Goal: Task Accomplishment & Management: Manage account settings

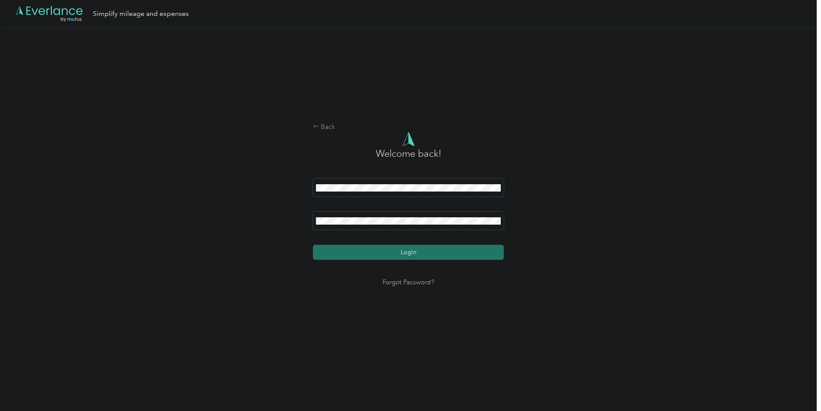
click at [339, 251] on button "Login" at bounding box center [408, 252] width 191 height 15
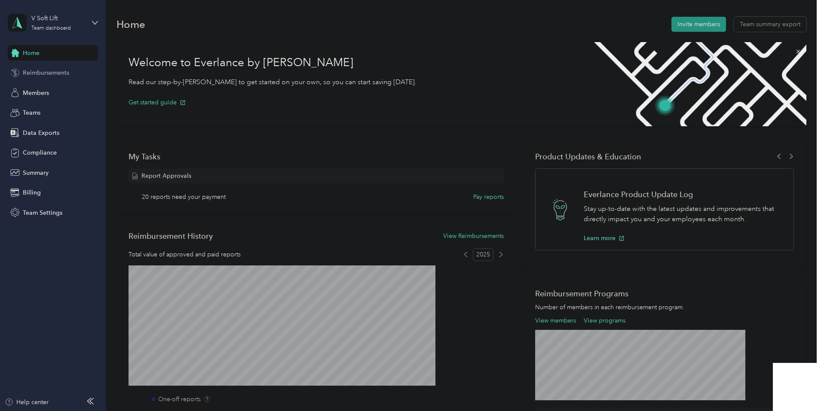
click at [60, 75] on span "Reimbursements" at bounding box center [46, 72] width 46 height 9
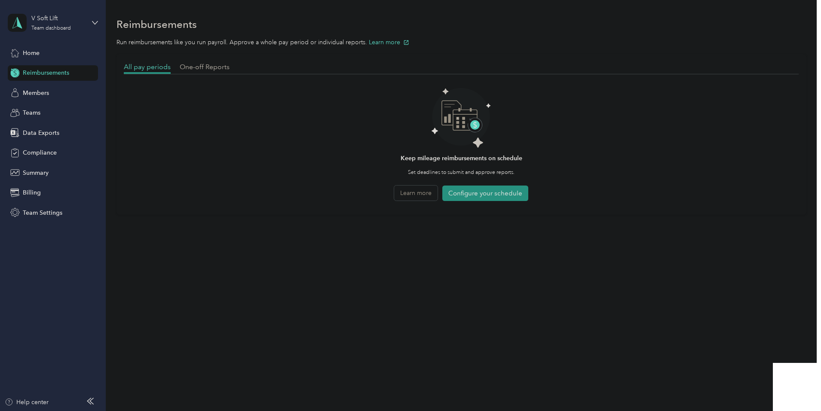
click at [171, 72] on div "All pay periods" at bounding box center [147, 67] width 47 height 11
click at [254, 72] on div "All pay periods One-off Reports" at bounding box center [461, 68] width 675 height 12
click at [230, 66] on span "One-off Reports" at bounding box center [205, 67] width 50 height 8
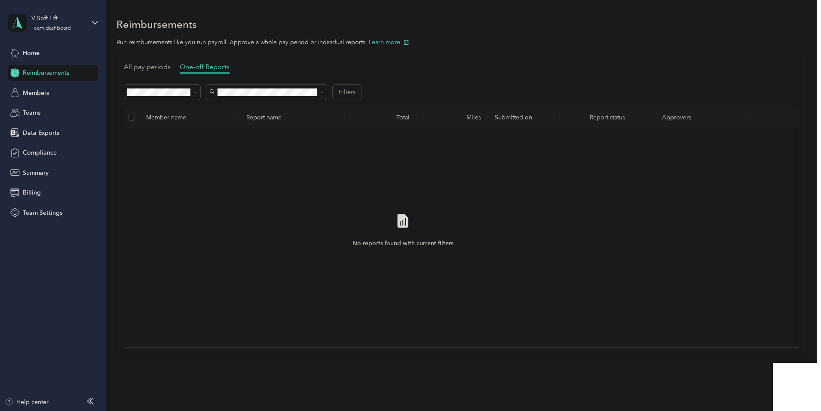
click at [240, 110] on div "All" at bounding box center [220, 108] width 64 height 9
